Goal: Transaction & Acquisition: Purchase product/service

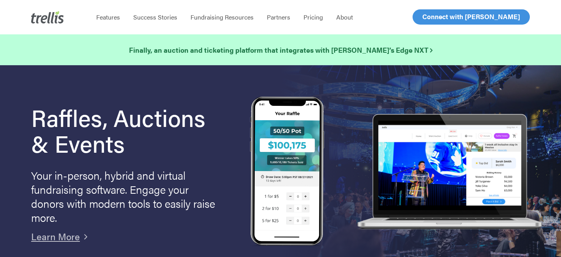
click at [429, 11] on link "Log In" at bounding box center [431, 17] width 30 height 14
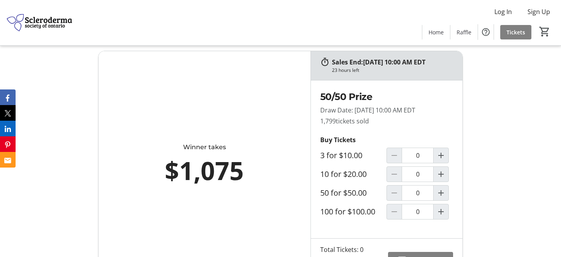
scroll to position [350, 0]
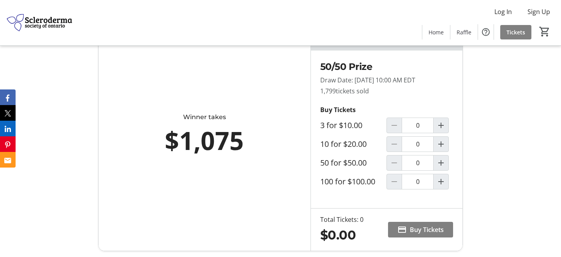
scroll to position [373, 0]
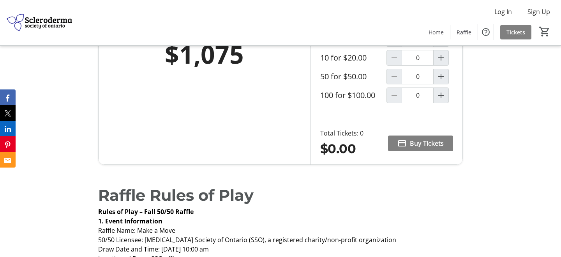
scroll to position [464, 0]
